Goal: Task Accomplishment & Management: Use online tool/utility

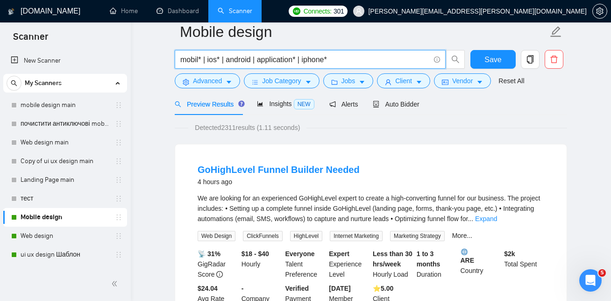
scroll to position [33, 0]
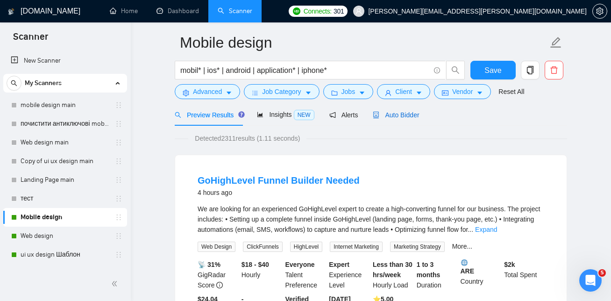
click at [392, 117] on span "Auto Bidder" at bounding box center [396, 114] width 46 height 7
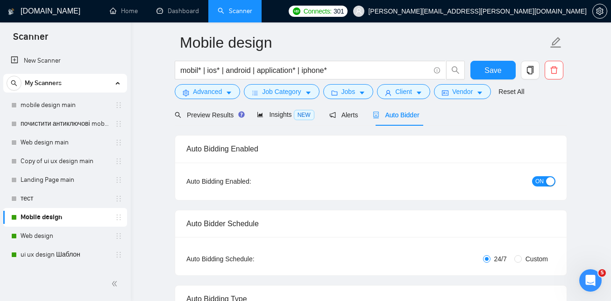
checkbox input "true"
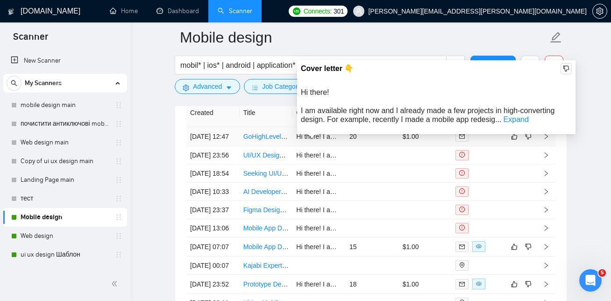
scroll to position [2467, 0]
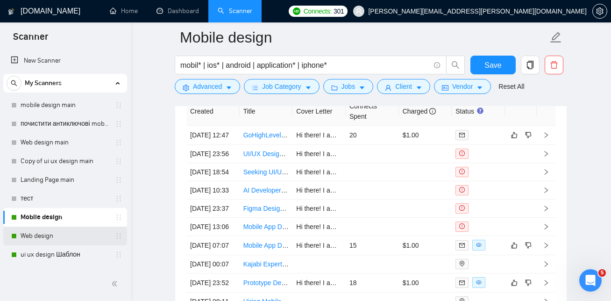
click at [63, 234] on link "Web design" at bounding box center [65, 236] width 89 height 19
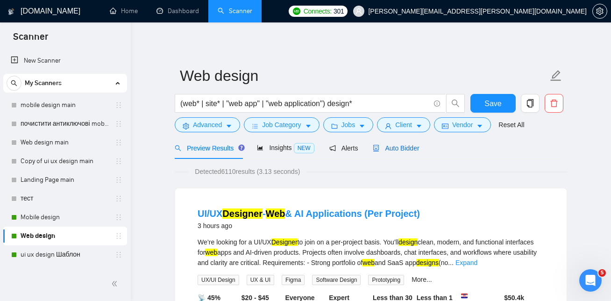
click at [417, 148] on span "Auto Bidder" at bounding box center [396, 147] width 46 height 7
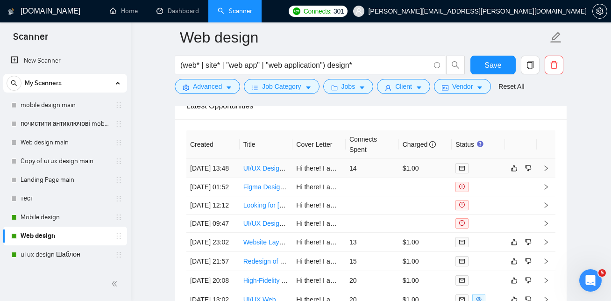
scroll to position [2289, 0]
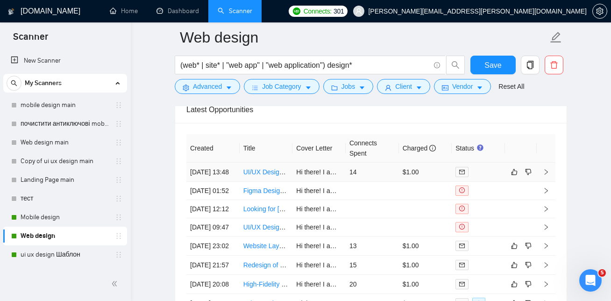
click at [257, 176] on link "UI/UX Designer - Web & AI Applications (Per Project)" at bounding box center [320, 171] width 154 height 7
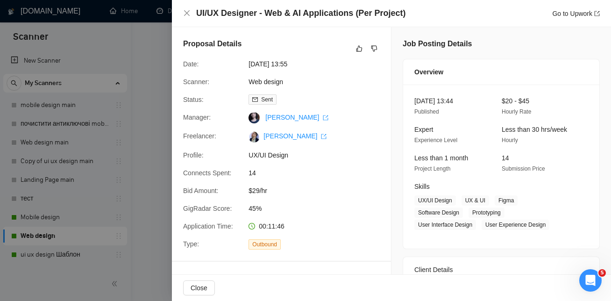
click at [120, 75] on div at bounding box center [305, 150] width 611 height 301
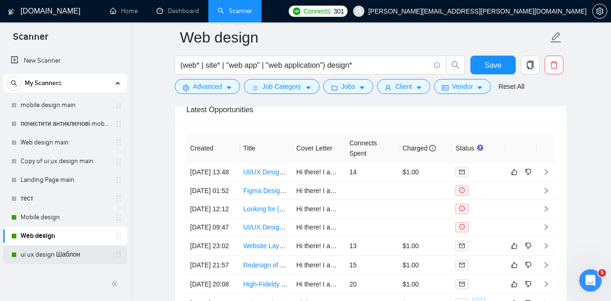
click at [63, 253] on link "ui ux design Шаблон" at bounding box center [65, 254] width 89 height 19
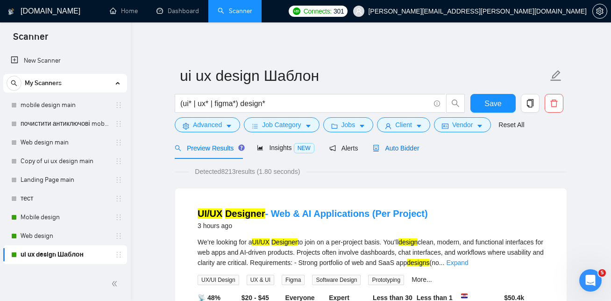
click at [403, 146] on span "Auto Bidder" at bounding box center [396, 147] width 46 height 7
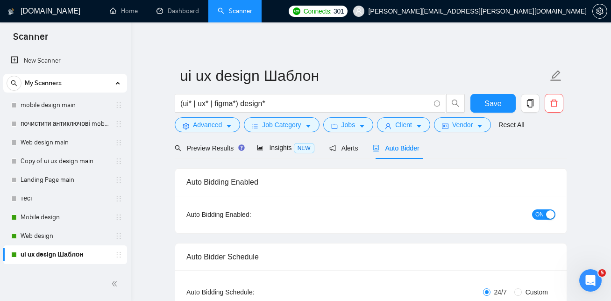
checkbox input "true"
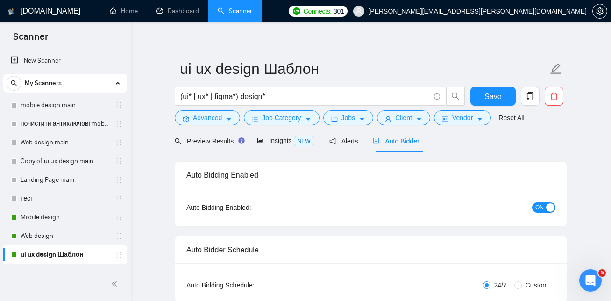
scroll to position [10, 0]
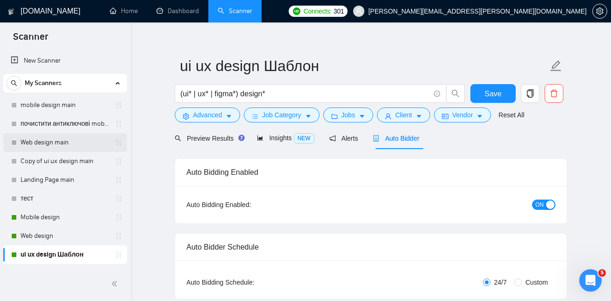
click at [36, 143] on link "Web design main" at bounding box center [65, 142] width 89 height 19
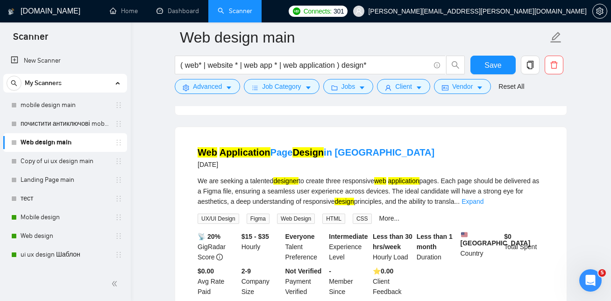
scroll to position [488, 0]
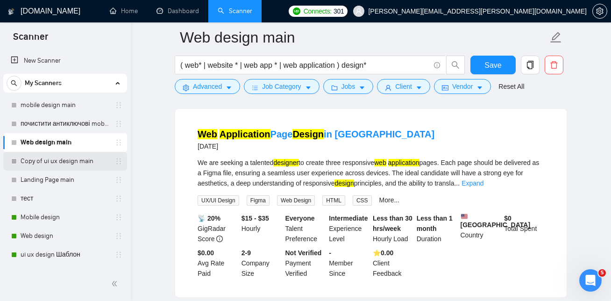
click at [71, 162] on link "Copy of ui ux design main" at bounding box center [65, 161] width 89 height 19
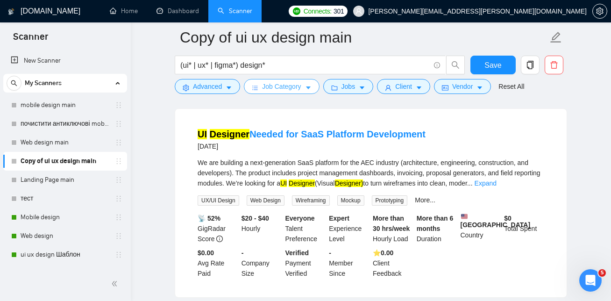
click at [301, 86] on span "Job Category" at bounding box center [281, 86] width 39 height 10
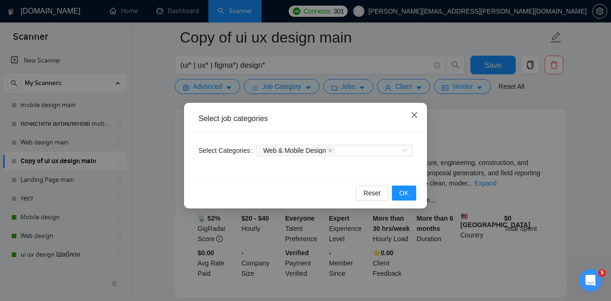
click at [416, 117] on icon "close" at bounding box center [415, 115] width 6 height 6
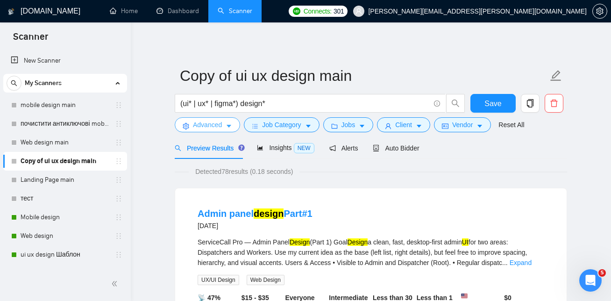
click at [225, 127] on button "Advanced" at bounding box center [207, 124] width 65 height 15
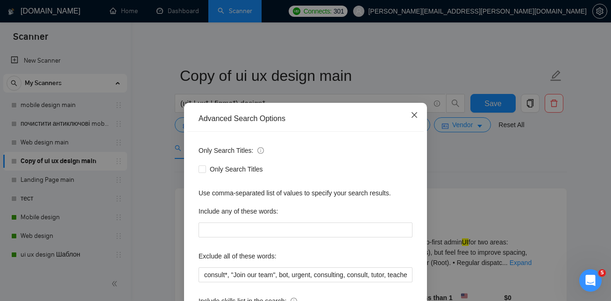
click at [413, 116] on icon "close" at bounding box center [415, 115] width 6 height 6
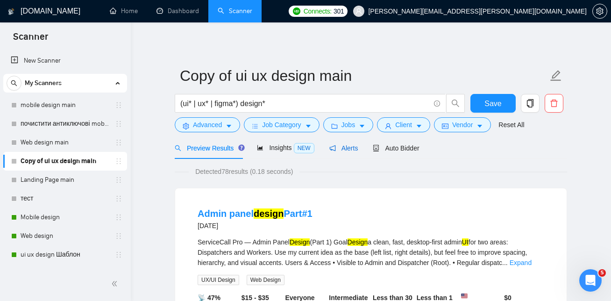
click at [345, 149] on span "Alerts" at bounding box center [343, 147] width 29 height 7
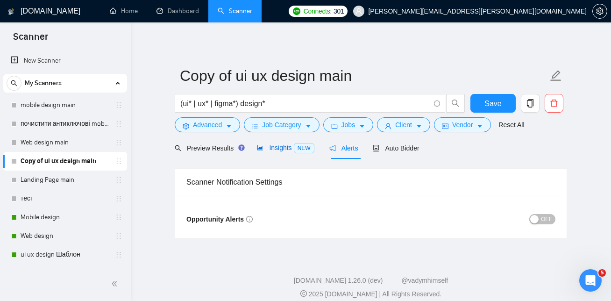
click at [292, 146] on span "Insights NEW" at bounding box center [285, 147] width 57 height 7
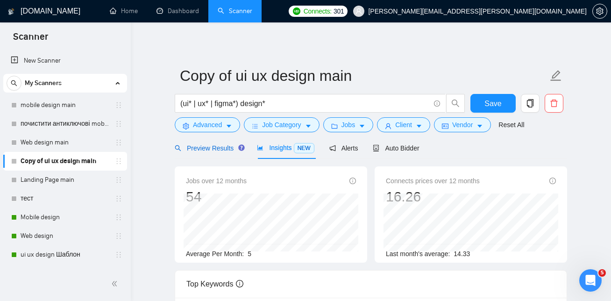
click at [206, 149] on span "Preview Results" at bounding box center [208, 147] width 67 height 7
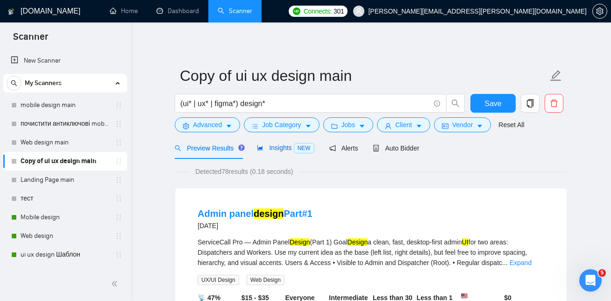
click at [298, 147] on span "NEW" at bounding box center [304, 148] width 21 height 10
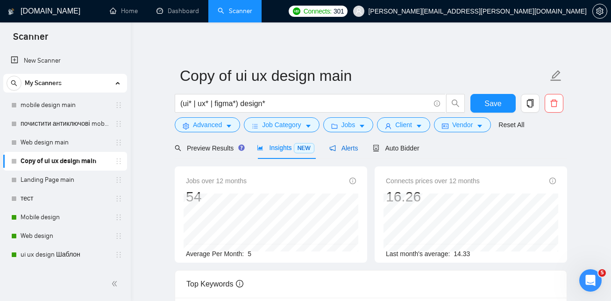
click at [354, 149] on span "Alerts" at bounding box center [343, 147] width 29 height 7
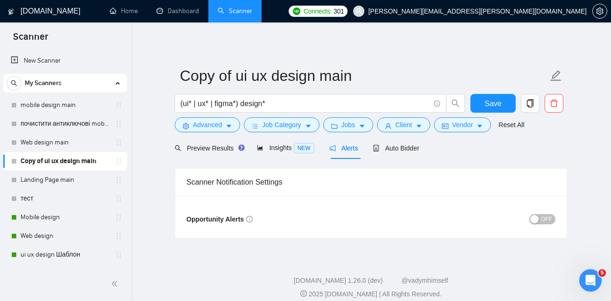
scroll to position [9, 0]
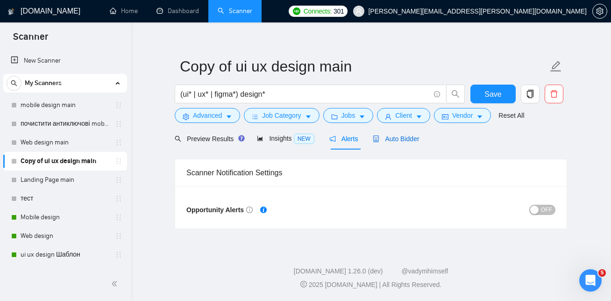
click at [394, 142] on span "Auto Bidder" at bounding box center [396, 138] width 46 height 7
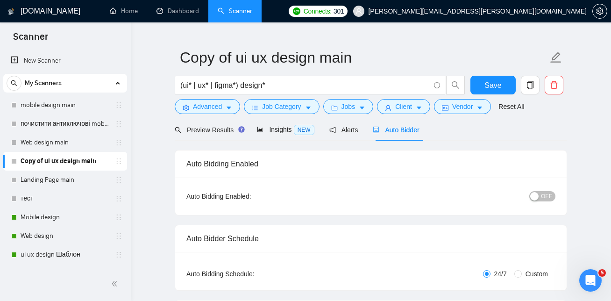
scroll to position [28, 0]
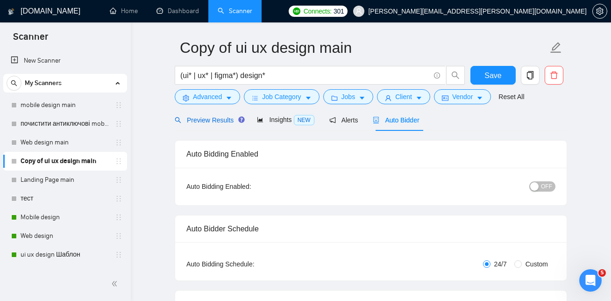
click at [228, 122] on span "Preview Results" at bounding box center [208, 119] width 67 height 7
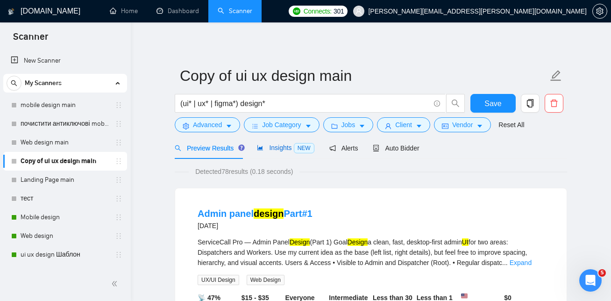
click at [296, 149] on span "NEW" at bounding box center [304, 148] width 21 height 10
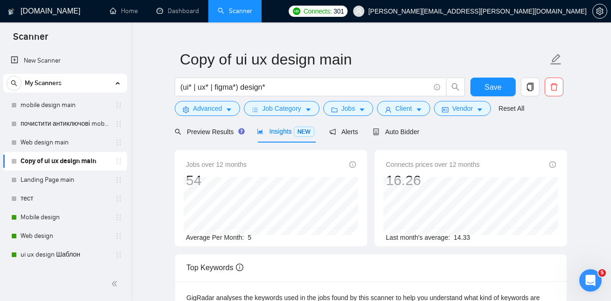
scroll to position [19, 0]
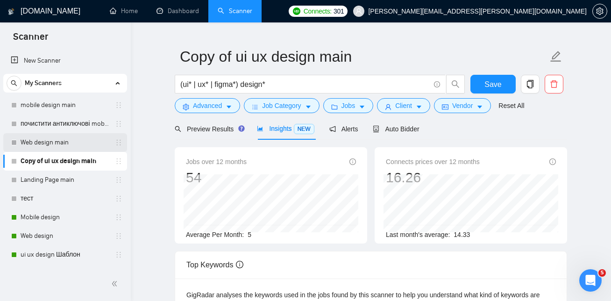
click at [63, 141] on link "Web design main" at bounding box center [65, 142] width 89 height 19
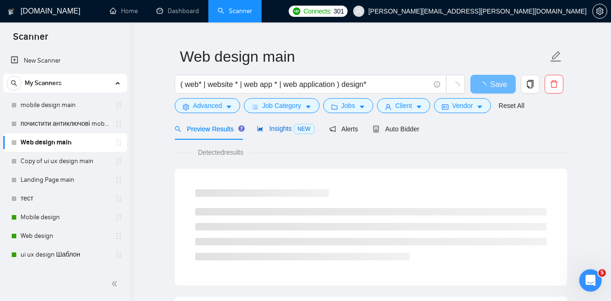
click at [281, 131] on span "Insights NEW" at bounding box center [285, 128] width 57 height 7
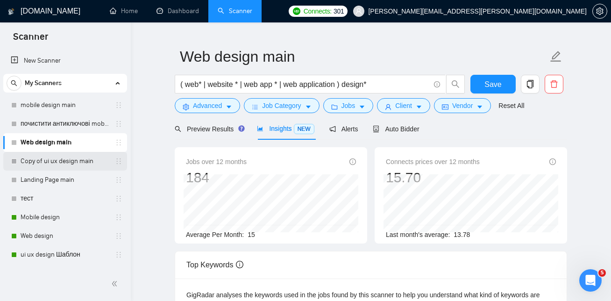
click at [67, 162] on link "Copy of ui ux design main" at bounding box center [65, 161] width 89 height 19
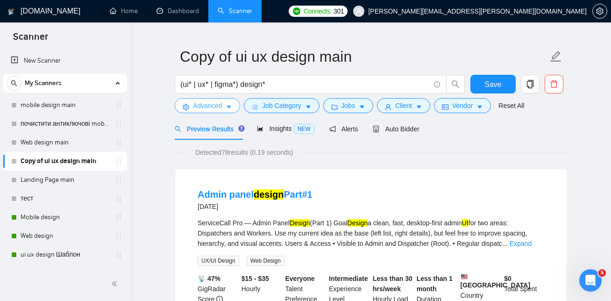
click at [227, 104] on icon "caret-down" at bounding box center [229, 107] width 7 height 7
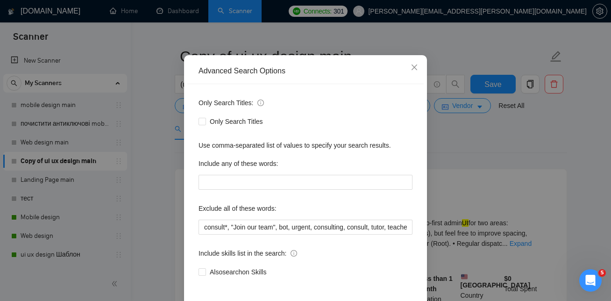
scroll to position [37, 0]
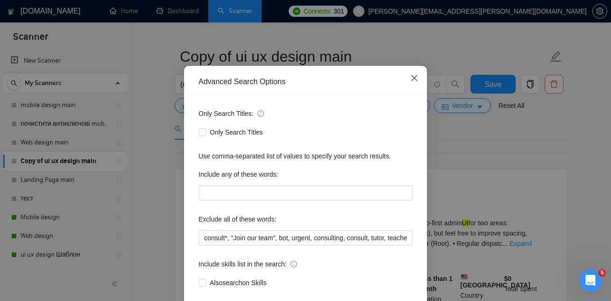
click at [411, 77] on icon "close" at bounding box center [414, 77] width 7 height 7
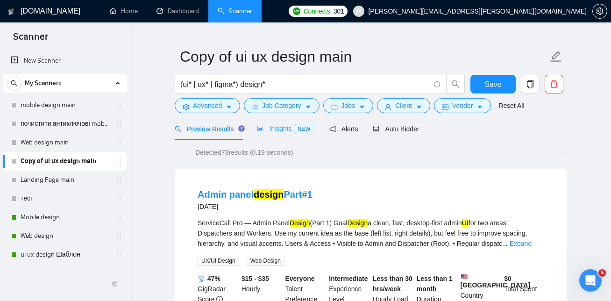
click at [278, 135] on div "Insights NEW" at bounding box center [285, 129] width 57 height 22
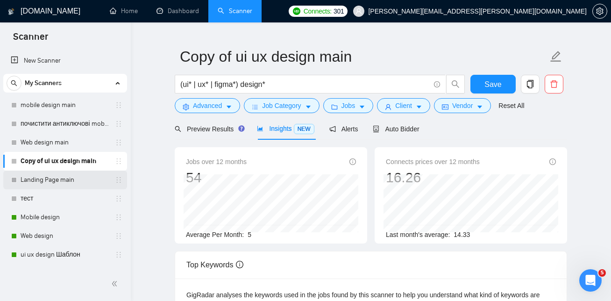
click at [49, 179] on link "Landing Page main" at bounding box center [65, 180] width 89 height 19
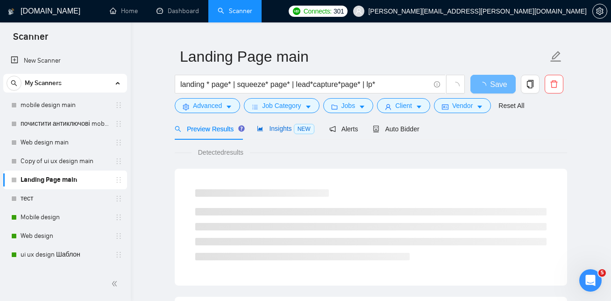
click at [285, 127] on span "Insights NEW" at bounding box center [285, 128] width 57 height 7
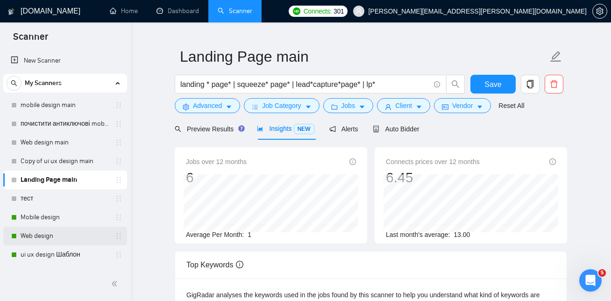
click at [43, 236] on link "Web design" at bounding box center [65, 236] width 89 height 19
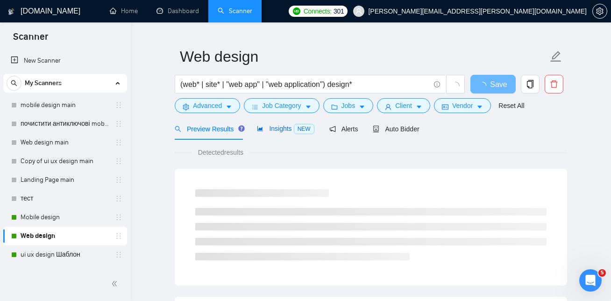
click at [279, 130] on span "Insights NEW" at bounding box center [285, 128] width 57 height 7
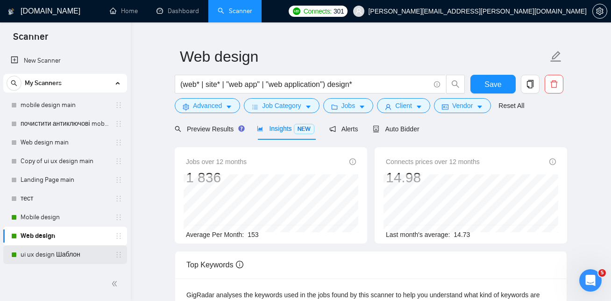
click at [47, 259] on link "ui ux design Шаблон" at bounding box center [65, 254] width 89 height 19
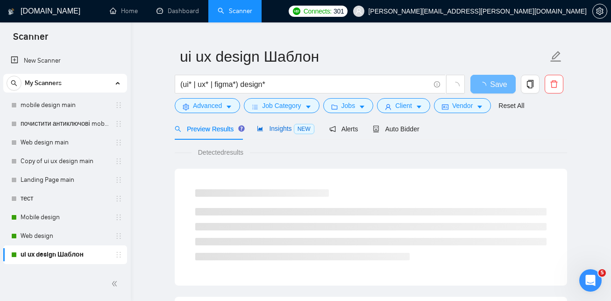
click at [290, 133] on div "Insights NEW" at bounding box center [285, 128] width 57 height 11
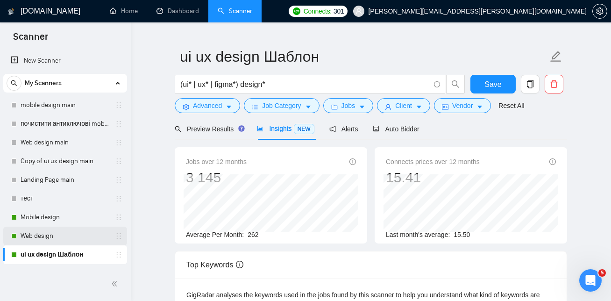
click at [53, 235] on link "Web design" at bounding box center [65, 236] width 89 height 19
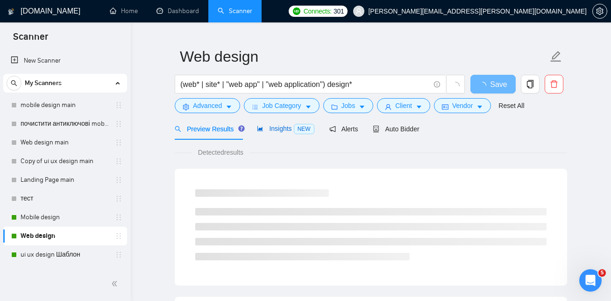
click at [291, 129] on span "Insights NEW" at bounding box center [285, 128] width 57 height 7
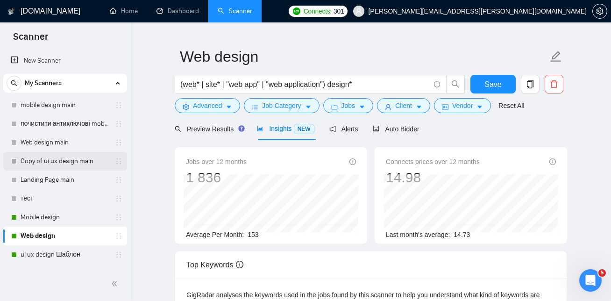
click at [50, 164] on link "Copy of ui ux design main" at bounding box center [65, 161] width 89 height 19
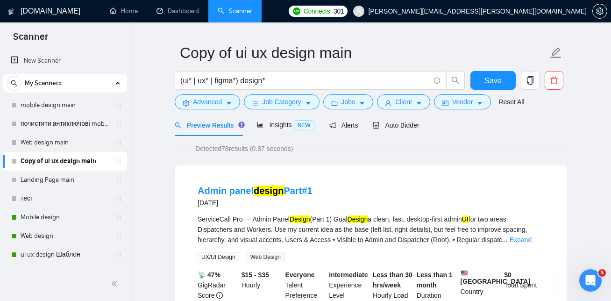
scroll to position [7, 0]
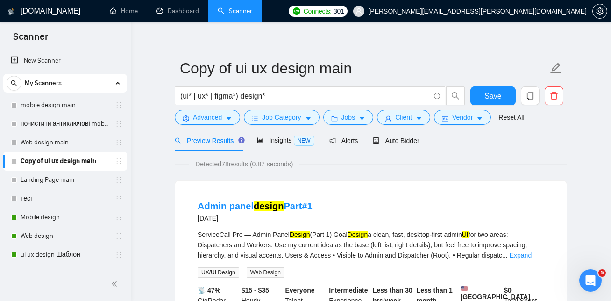
click at [265, 162] on span "Detected 78 results (0.87 seconds)" at bounding box center [244, 164] width 111 height 10
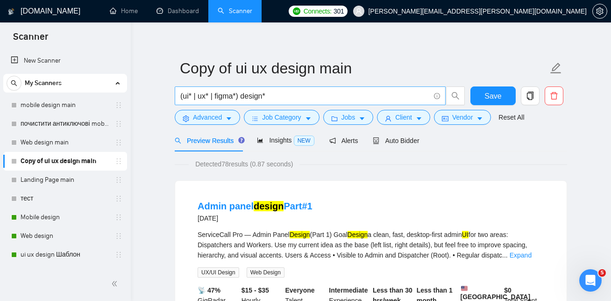
click at [318, 97] on input "(ui* | ux* | figma*) design*" at bounding box center [304, 96] width 249 height 12
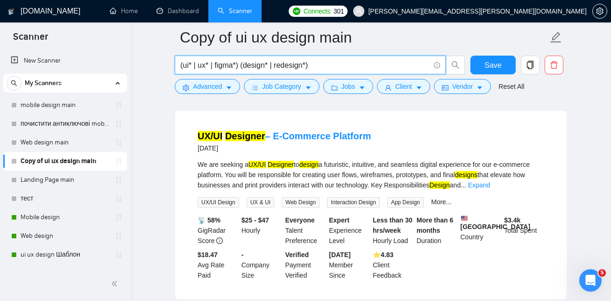
scroll to position [282, 0]
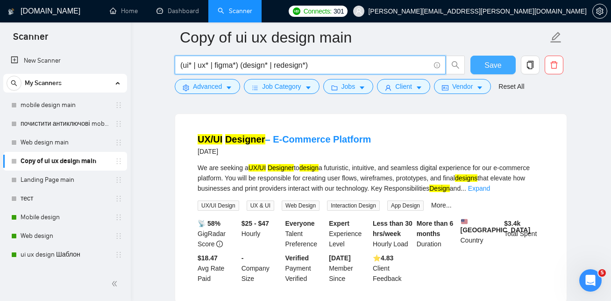
type input "(ui* | ux* | figma*) (design* | redesign*)"
click at [496, 59] on span "Save" at bounding box center [492, 65] width 17 height 12
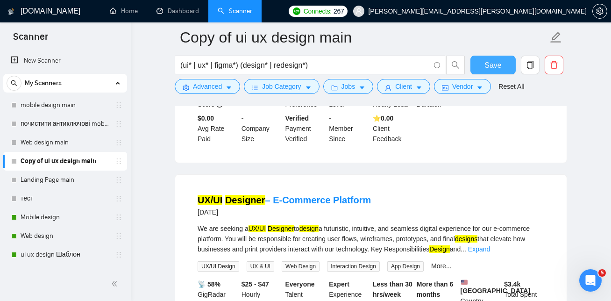
scroll to position [223, 0]
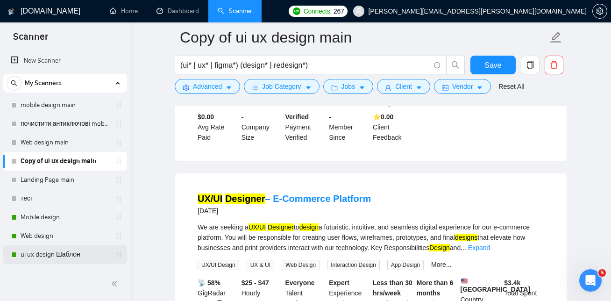
click at [33, 255] on link "ui ux design Шаблон" at bounding box center [65, 254] width 89 height 19
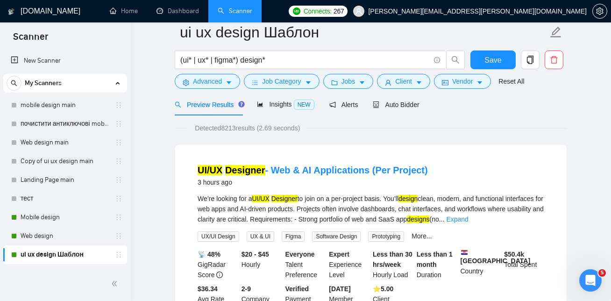
scroll to position [21, 0]
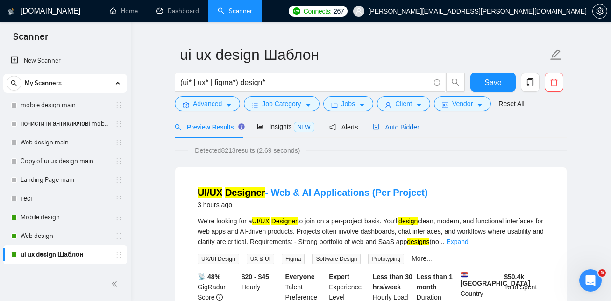
click at [399, 129] on span "Auto Bidder" at bounding box center [396, 126] width 46 height 7
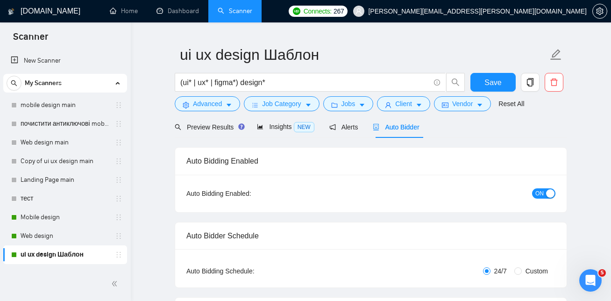
checkbox input "true"
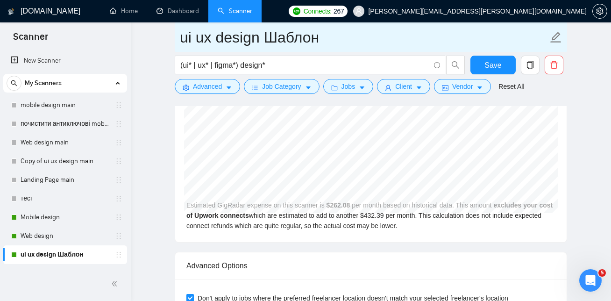
scroll to position [1974, 0]
